Goal: Task Accomplishment & Management: Use online tool/utility

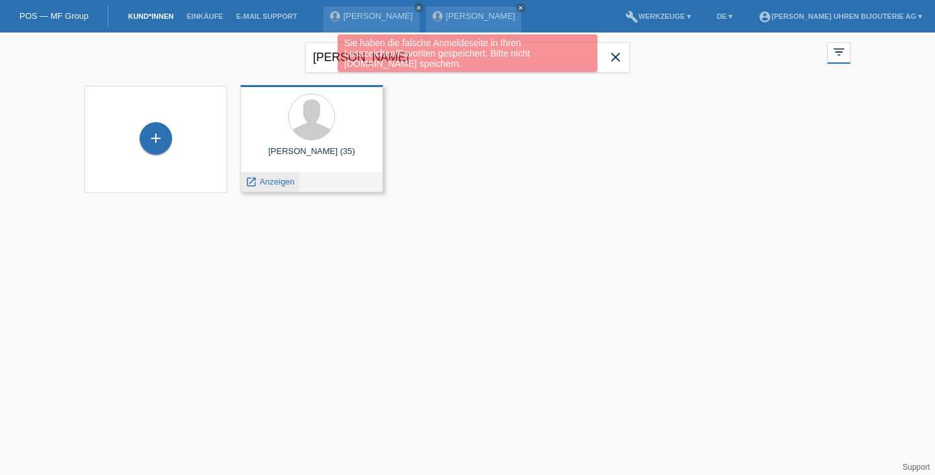
click at [277, 181] on span "Anzeigen" at bounding box center [277, 182] width 35 height 10
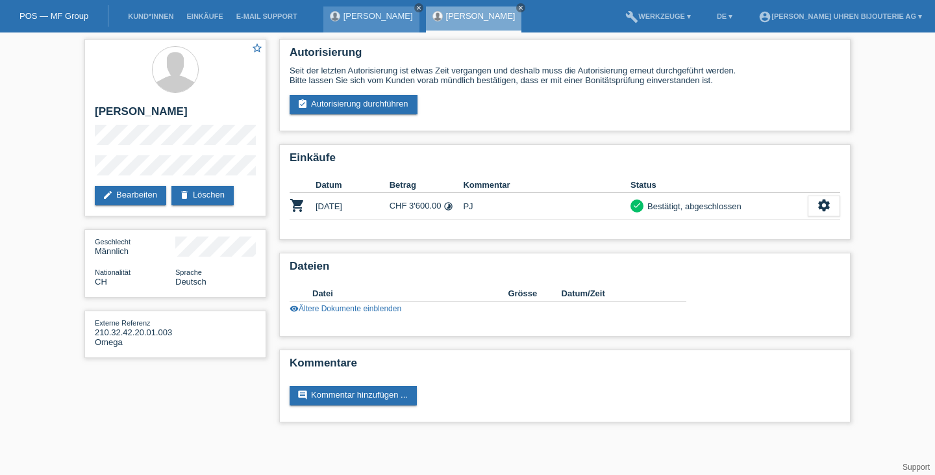
click at [414, 6] on link "close" at bounding box center [418, 7] width 9 height 9
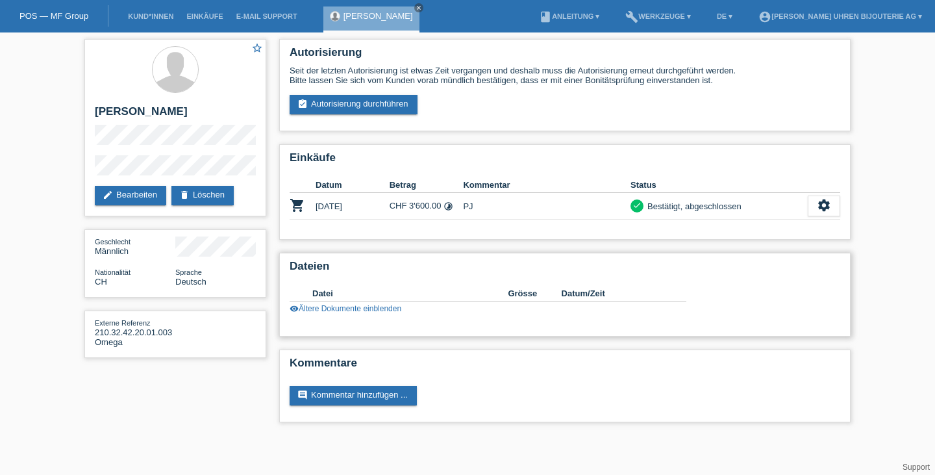
click at [353, 313] on div "visibility Ältere Dokumente einblenden" at bounding box center [488, 308] width 397 height 9
click at [355, 310] on link "visibility Ältere Dokumente einblenden" at bounding box center [346, 308] width 112 height 9
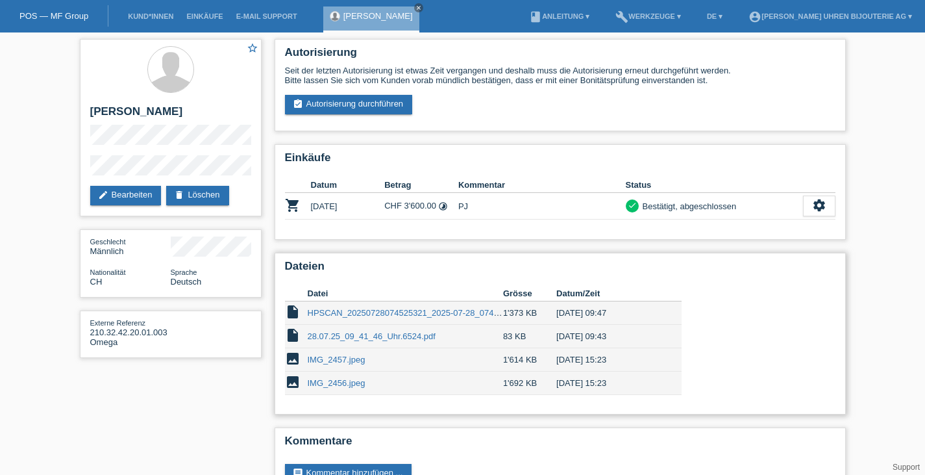
click at [342, 334] on td "28.07.25_09_41_46_Uhr.6524.pdf" at bounding box center [405, 336] width 195 height 23
click at [342, 335] on link "28.07.25_09_41_46_Uhr.6524.pdf" at bounding box center [372, 336] width 128 height 10
click at [771, 290] on div "Datei Grösse Datum/Zeit insert_drive_file HPSCAN_20250728074525321_2025-07-28_0…" at bounding box center [560, 338] width 551 height 118
click at [382, 114] on link "assignment_turned_in Autorisierung durchführen" at bounding box center [349, 104] width 128 height 19
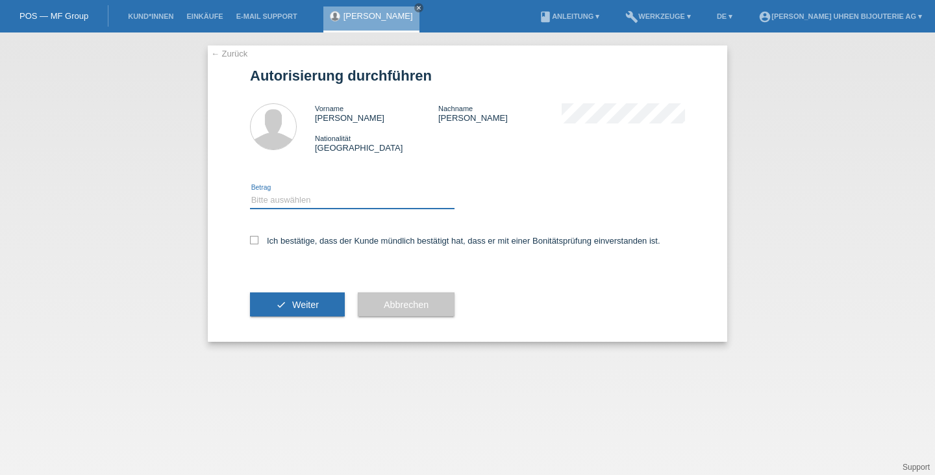
click at [279, 205] on select "Bitte auswählen CHF 1.00 - CHF 499.00 CHF 500.00 - CHF 1'999.00 CHF 2'000.00 - …" at bounding box center [352, 200] width 205 height 16
select select "3"
click at [250, 193] on select "Bitte auswählen CHF 1.00 - CHF 499.00 CHF 500.00 - CHF 1'999.00 CHF 2'000.00 - …" at bounding box center [352, 200] width 205 height 16
click at [294, 240] on label "Ich bestätige, dass der Kunde mündlich bestätigt hat, dass er mit einer Bonität…" at bounding box center [455, 241] width 410 height 10
click at [258, 240] on input "Ich bestätige, dass der Kunde mündlich bestätigt hat, dass er mit einer Bonität…" at bounding box center [254, 240] width 8 height 8
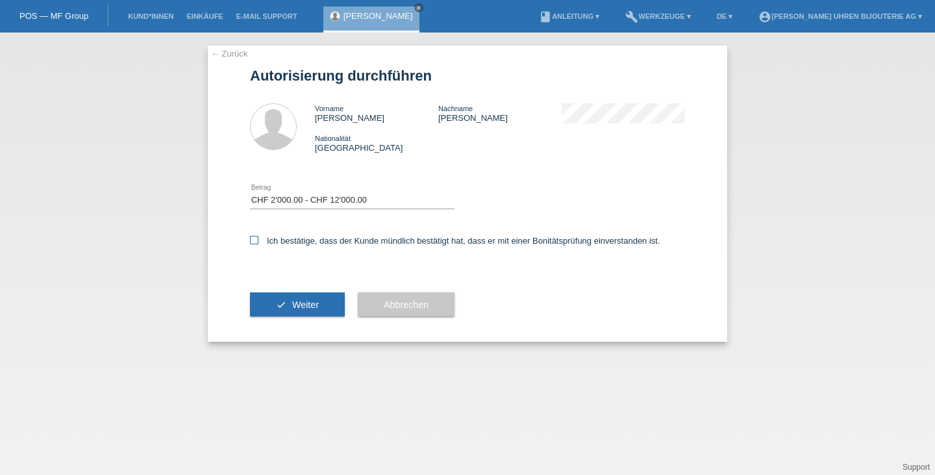
checkbox input "true"
click at [278, 305] on icon "check" at bounding box center [281, 304] width 10 height 10
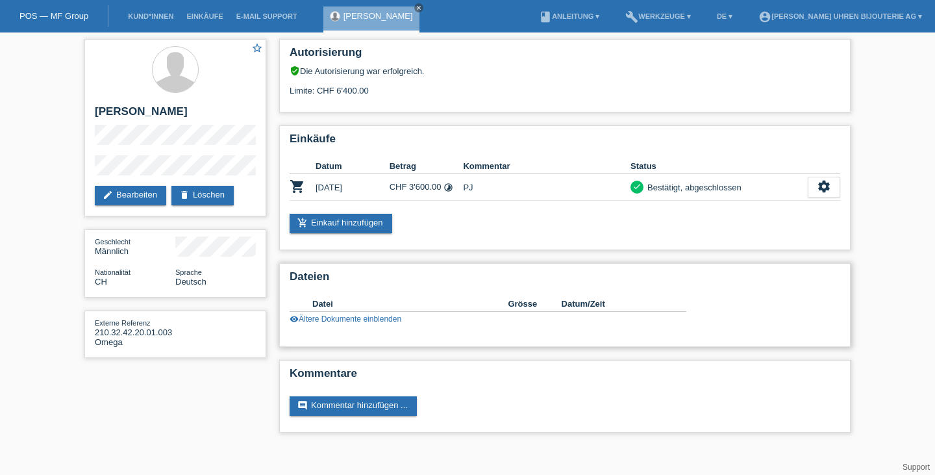
click at [345, 326] on div "Datei Grösse Datum/Zeit insert_drive_file HPSCAN_20250728074525321_2025-07-28_0…" at bounding box center [496, 310] width 413 height 40
click at [347, 322] on link "visibility Ältere Dokumente einblenden" at bounding box center [346, 318] width 112 height 9
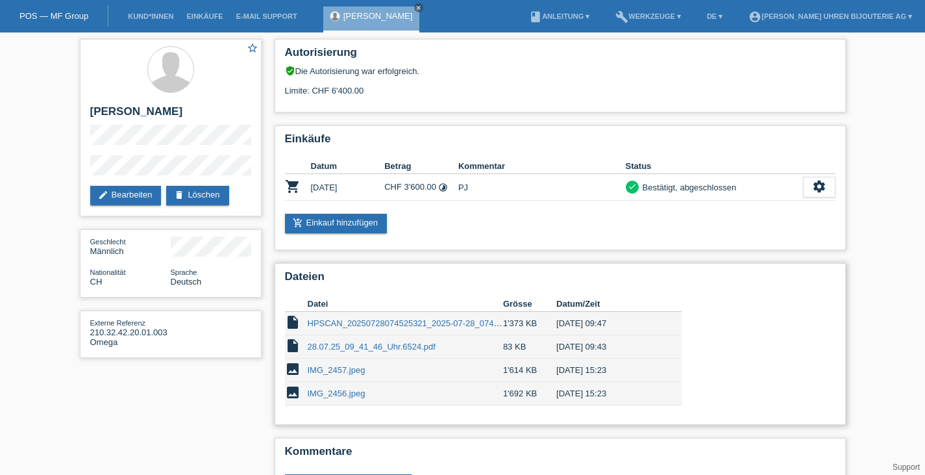
click at [369, 348] on link "28.07.25_09_41_46_Uhr.6524.pdf" at bounding box center [372, 347] width 128 height 10
